Goal: Find specific page/section: Find specific page/section

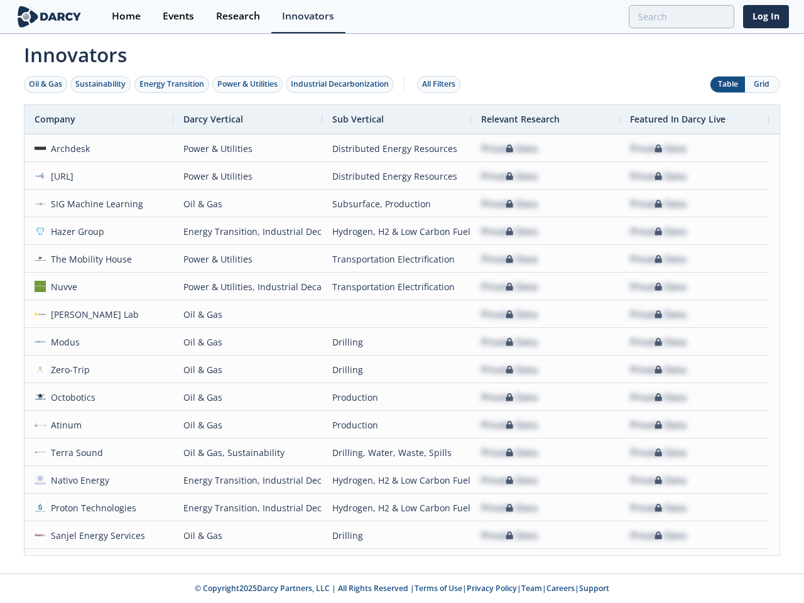
click at [46, 84] on div "Oil & Gas" at bounding box center [45, 84] width 33 height 11
click at [101, 84] on div "Sustainability" at bounding box center [100, 84] width 50 height 11
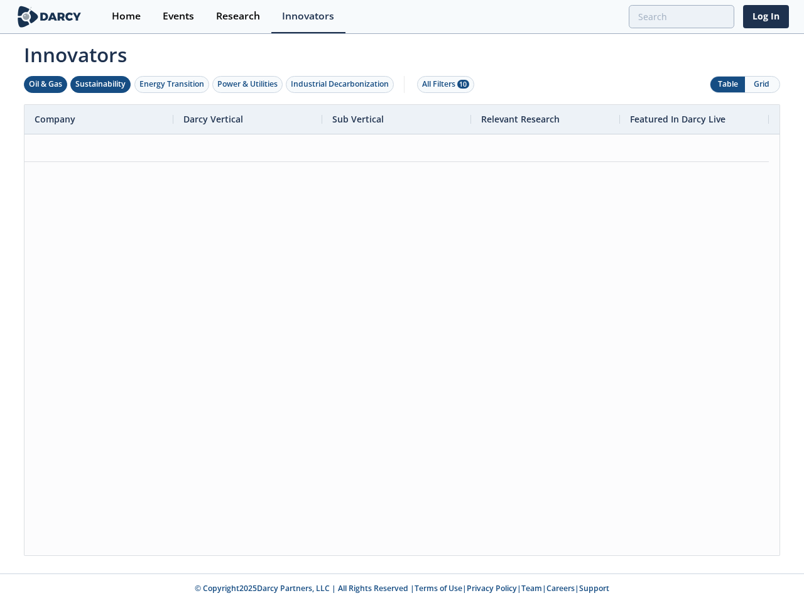
click at [172, 84] on div "Energy Transition" at bounding box center [171, 84] width 65 height 11
click at [249, 84] on div "Power & Utilities" at bounding box center [247, 84] width 60 height 11
click at [342, 84] on div "Industrial Decarbonization" at bounding box center [340, 84] width 98 height 11
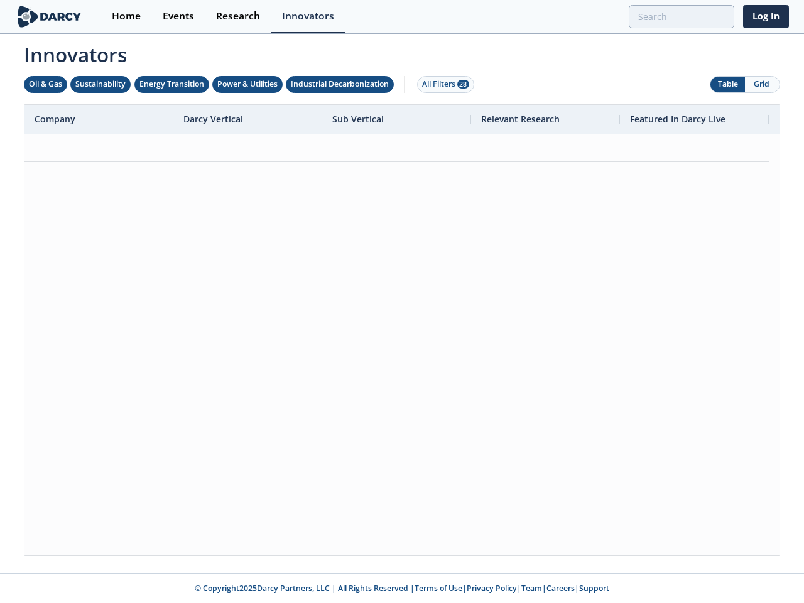
click at [442, 84] on div "All Filters 28" at bounding box center [445, 84] width 47 height 11
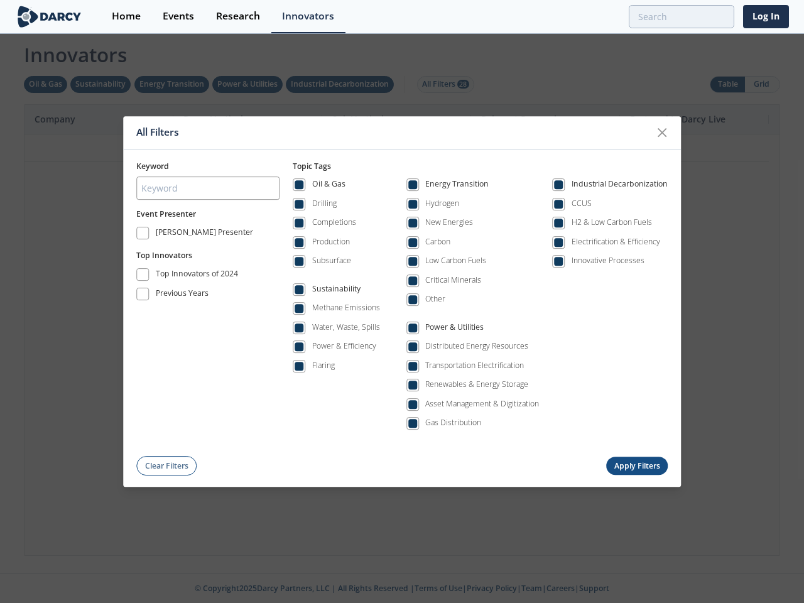
click at [728, 84] on div "All Filters Keyword Event Presenter [PERSON_NAME] Presenter Top Innovators Top …" at bounding box center [402, 301] width 804 height 603
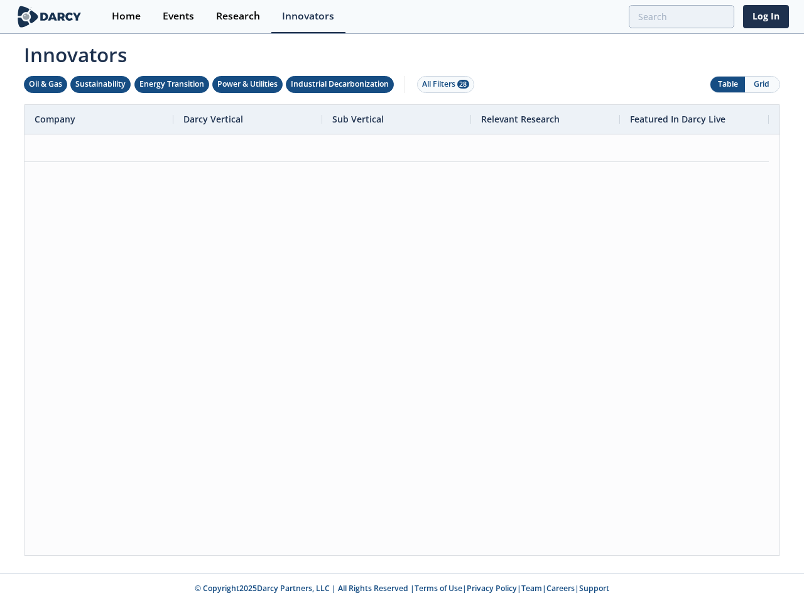
click at [762, 84] on button "Grid" at bounding box center [762, 85] width 35 height 16
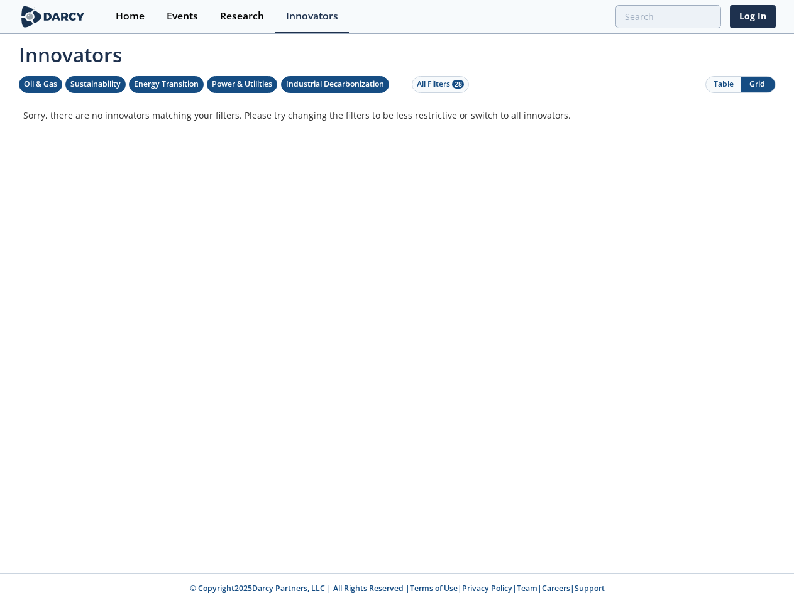
click at [402, 330] on div "Innovators Oil & Gas Sustainability Energy Transition Power & Utilities Industr…" at bounding box center [397, 295] width 774 height 521
